Goal: Entertainment & Leisure: Consume media (video, audio)

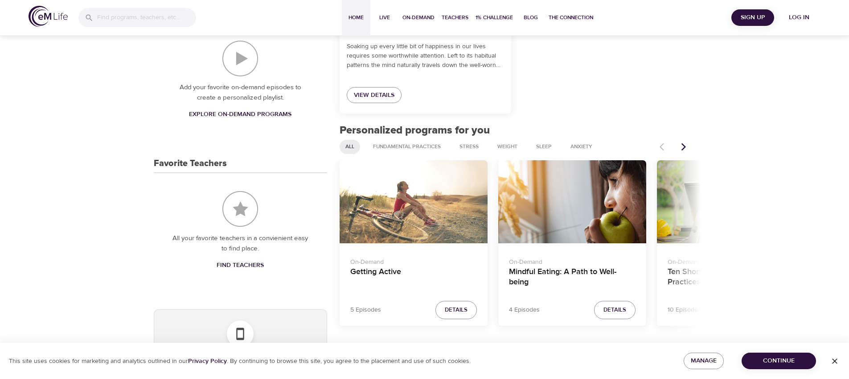
scroll to position [307, 0]
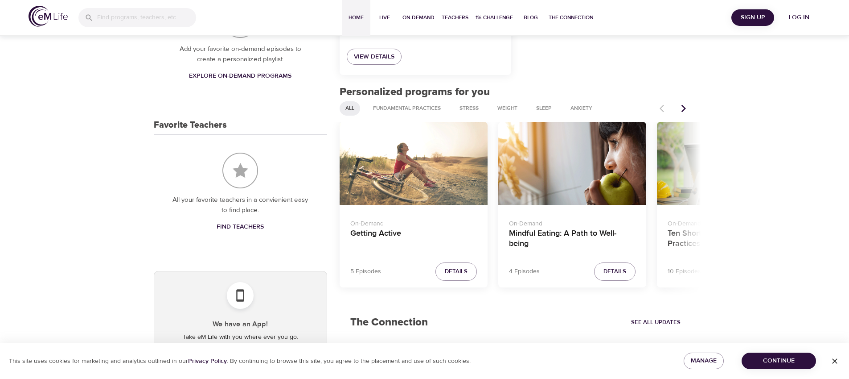
click at [791, 18] on span "Log in" at bounding box center [800, 17] width 36 height 11
click at [780, 360] on span "Continue" at bounding box center [779, 360] width 60 height 11
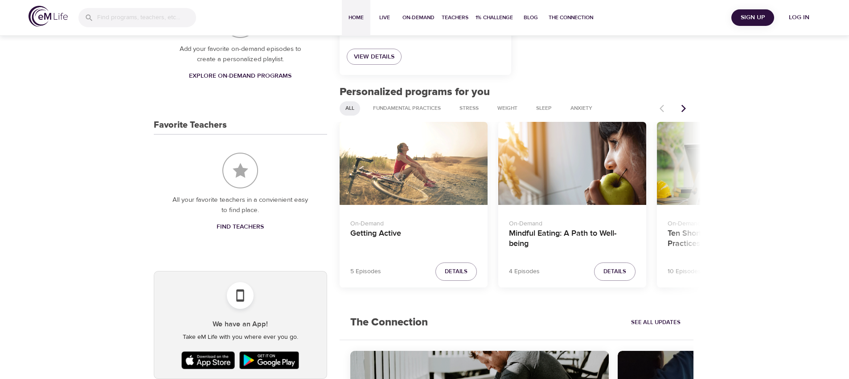
click at [803, 15] on span "Log in" at bounding box center [800, 17] width 36 height 11
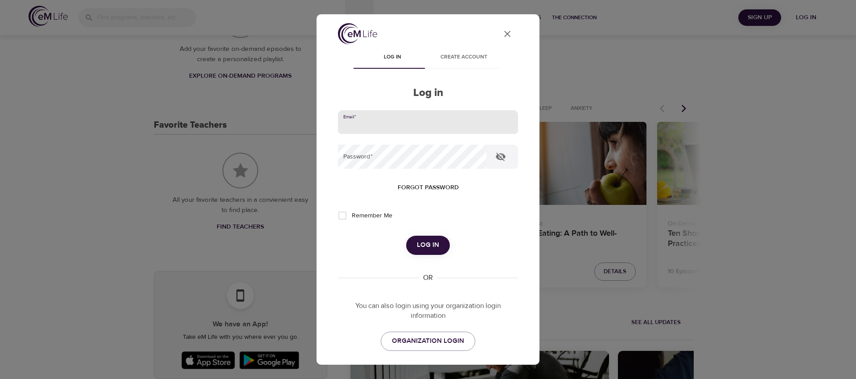
click at [434, 127] on input "email" at bounding box center [428, 122] width 180 height 24
type input "[EMAIL_ADDRESS][DOMAIN_NAME]"
click at [406, 235] on button "Log in" at bounding box center [428, 244] width 44 height 19
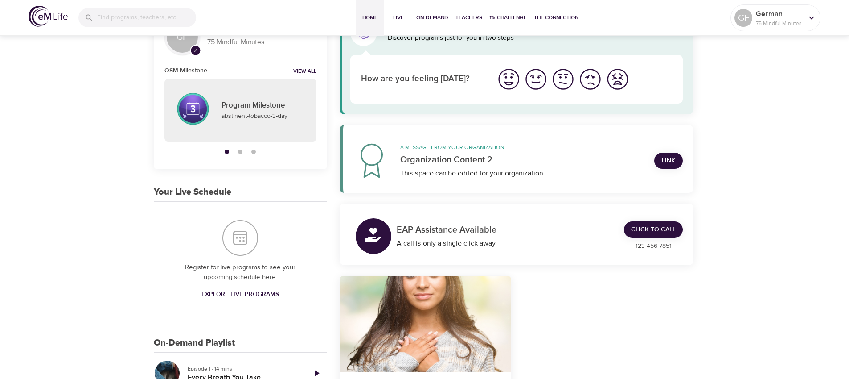
scroll to position [0, 0]
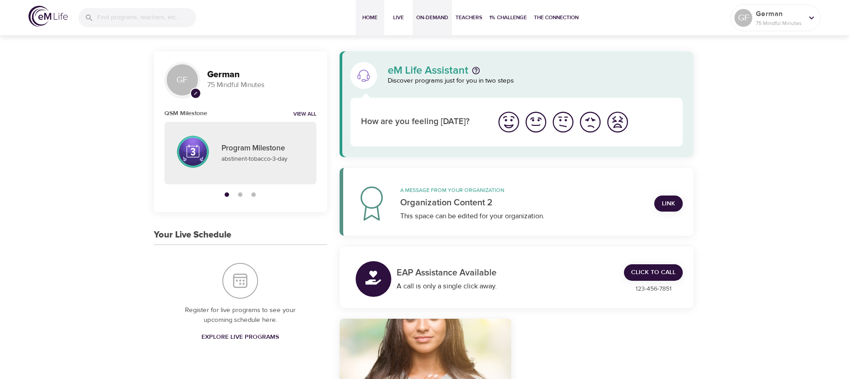
click at [428, 14] on span "On-Demand" at bounding box center [432, 17] width 32 height 9
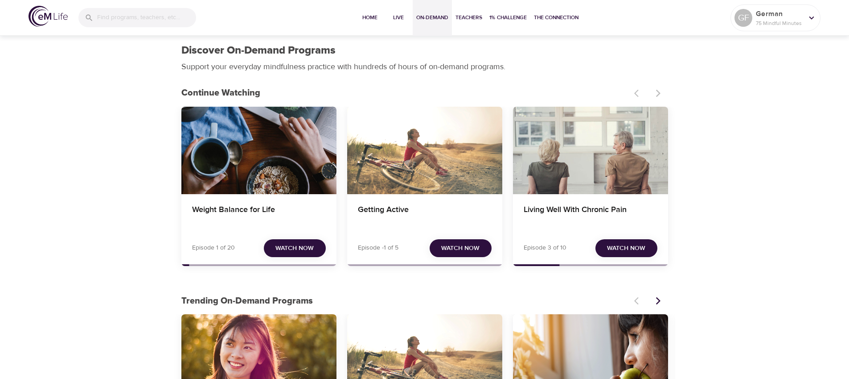
click at [232, 169] on div "Weight Balance for Life" at bounding box center [258, 150] width 155 height 87
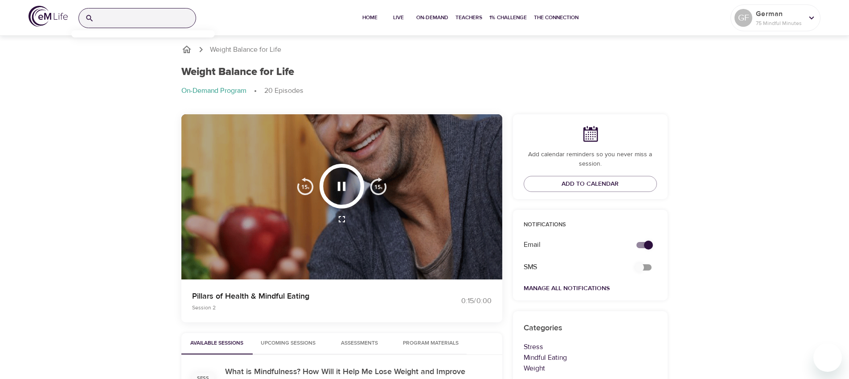
click at [164, 22] on input "search" at bounding box center [147, 17] width 98 height 19
click at [158, 23] on input "search" at bounding box center [147, 17] width 98 height 19
click at [126, 16] on input "search" at bounding box center [147, 17] width 98 height 19
click at [371, 17] on span "Home" at bounding box center [369, 17] width 21 height 9
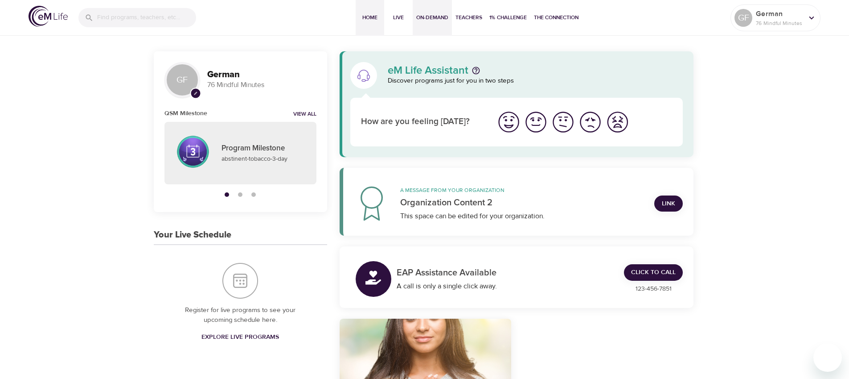
click at [430, 23] on button "On-Demand" at bounding box center [432, 18] width 39 height 36
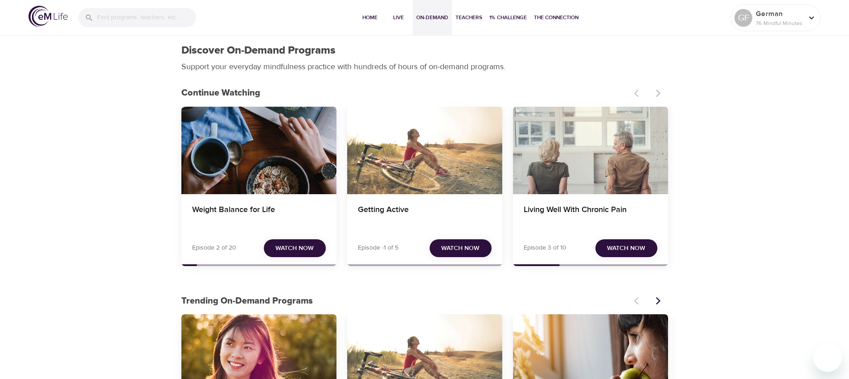
click at [251, 136] on div "Weight Balance for Life" at bounding box center [258, 150] width 155 height 87
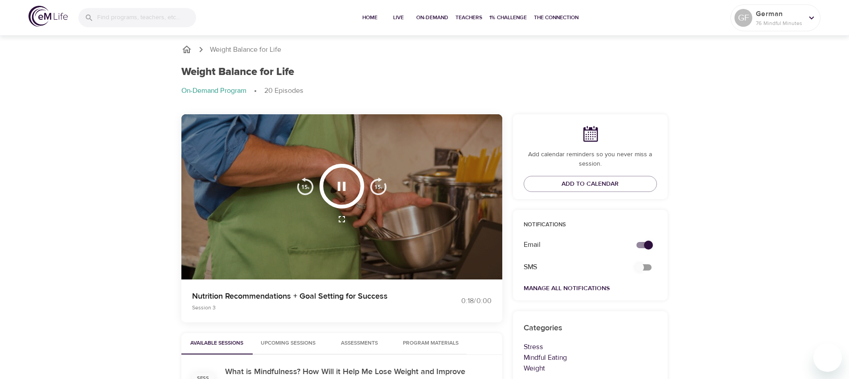
click at [165, 13] on input "search" at bounding box center [146, 17] width 99 height 19
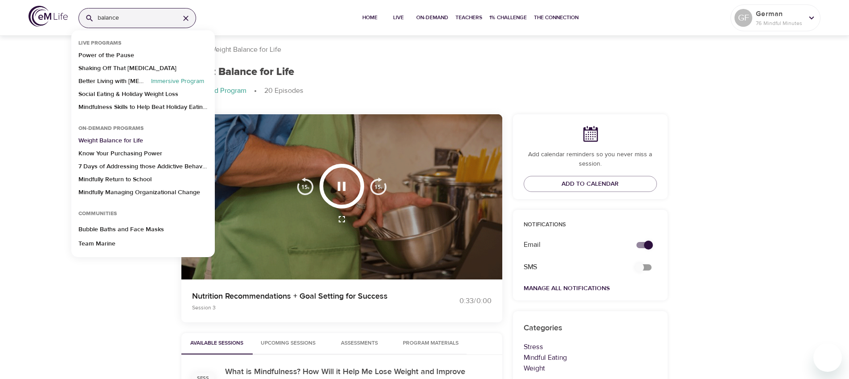
type input "balance"
click at [120, 141] on p "Weight Balance for Life" at bounding box center [110, 142] width 65 height 13
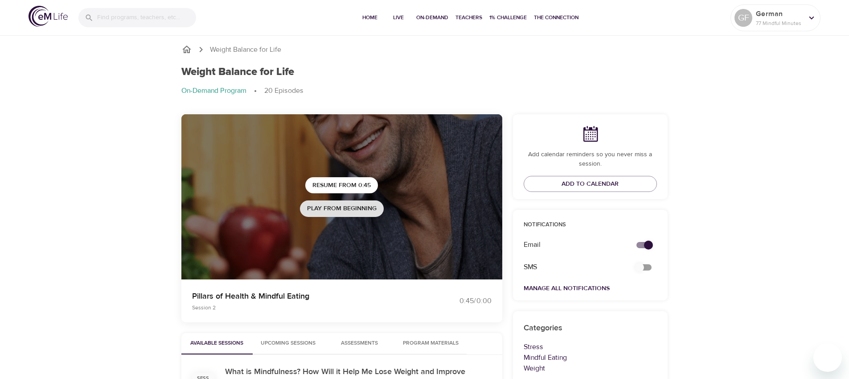
click at [347, 210] on span "Play from beginning" at bounding box center [342, 208] width 70 height 11
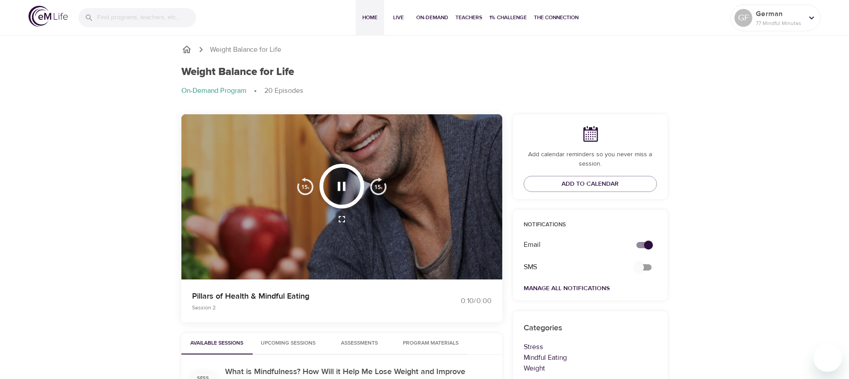
click at [373, 19] on span "Home" at bounding box center [369, 17] width 21 height 9
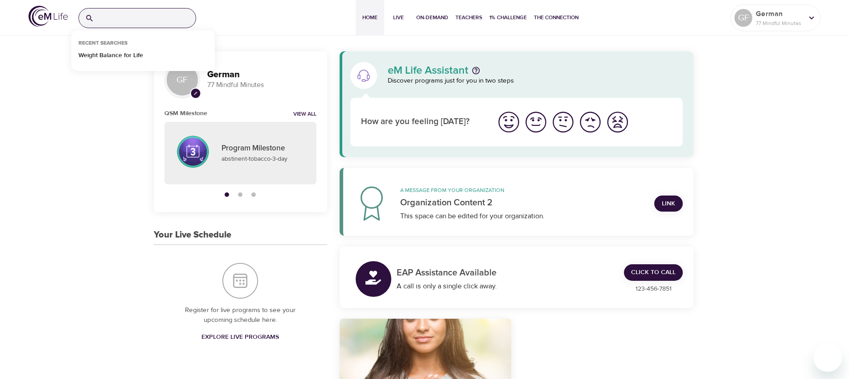
click at [144, 21] on input "search" at bounding box center [147, 17] width 98 height 19
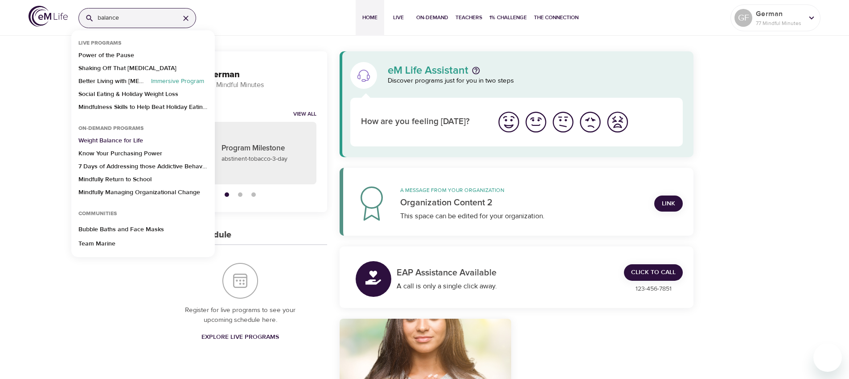
type input "balance"
click at [127, 140] on p "Weight Balance for Life" at bounding box center [110, 142] width 65 height 13
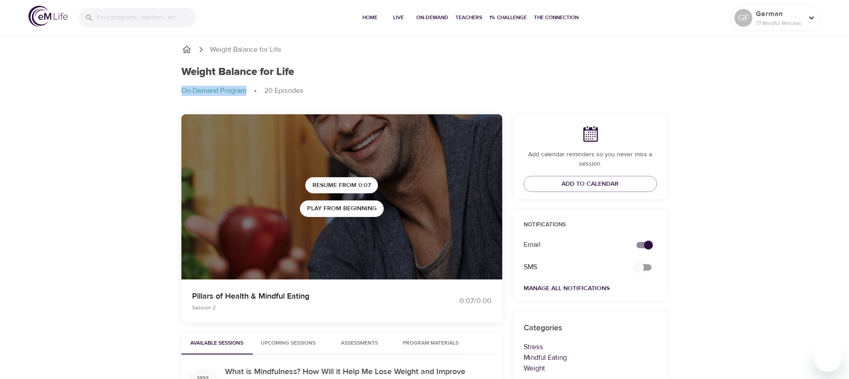
drag, startPoint x: 249, startPoint y: 89, endPoint x: 164, endPoint y: 90, distance: 84.7
click at [164, 90] on div "Weight Balance for Life Weight Balance for Life On-Demand Program 20 Episodes R…" at bounding box center [424, 338] width 849 height 611
click at [444, 89] on ol "On-Demand Program 20 Episodes" at bounding box center [424, 91] width 487 height 11
click at [333, 187] on span "Resume from 0:07" at bounding box center [342, 185] width 58 height 11
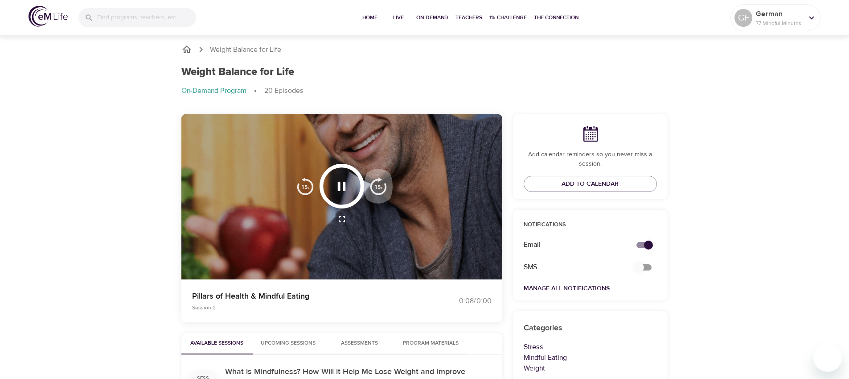
click at [377, 187] on img "button" at bounding box center [379, 186] width 18 height 18
